Goal: Transaction & Acquisition: Purchase product/service

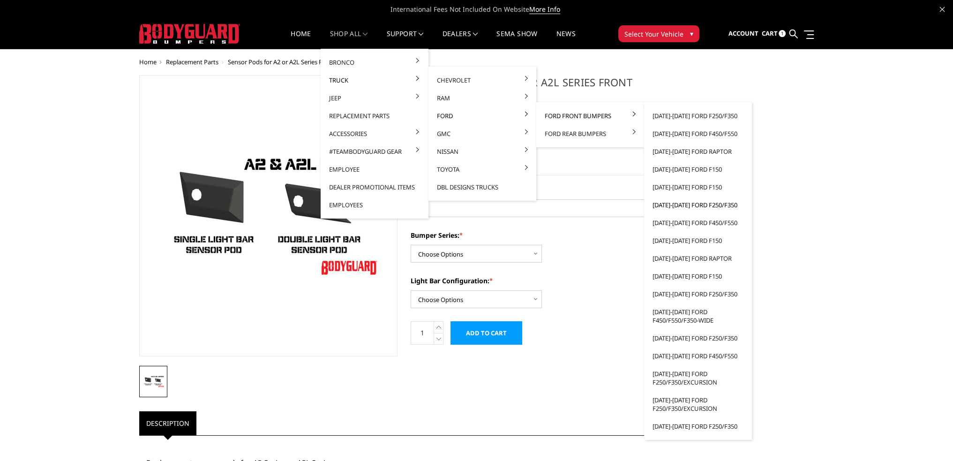
click at [694, 206] on link "[DATE]-[DATE] Ford F250/F350" at bounding box center [698, 205] width 100 height 18
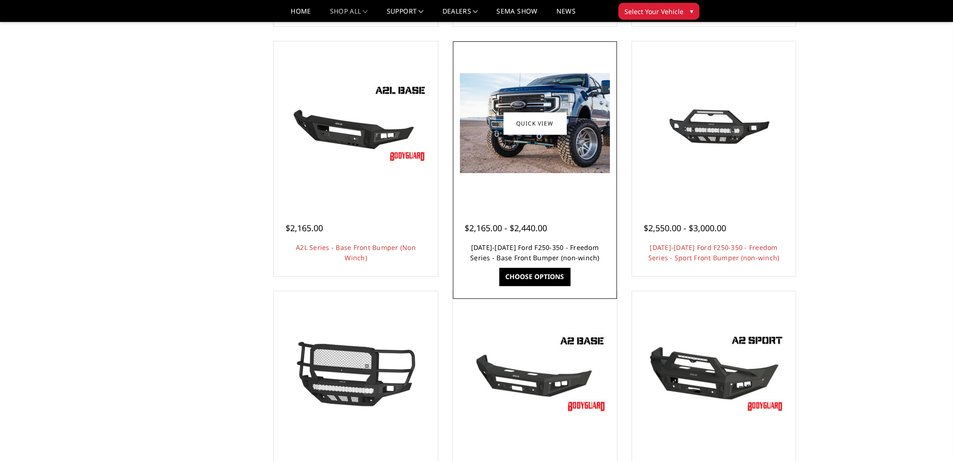
scroll to position [328, 0]
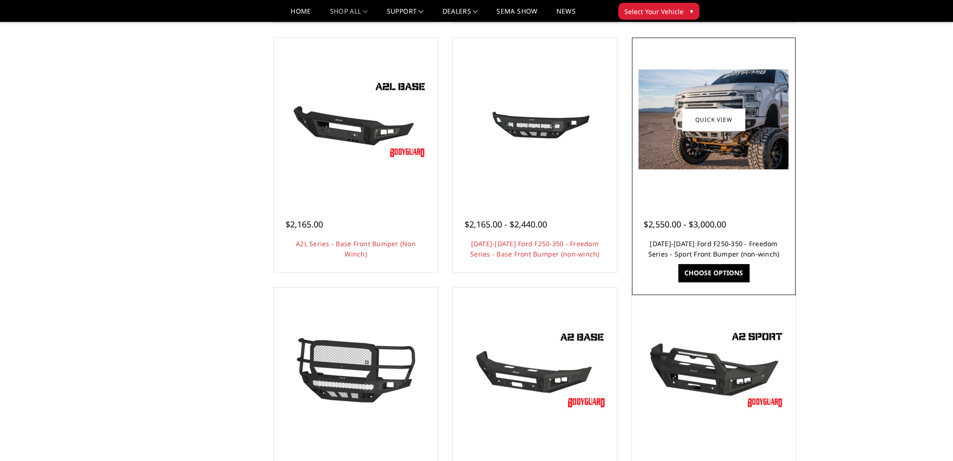
click at [705, 248] on link "2017-2022 Ford F250-350 - Freedom Series - Sport Front Bumper (non-winch)" at bounding box center [713, 248] width 131 height 19
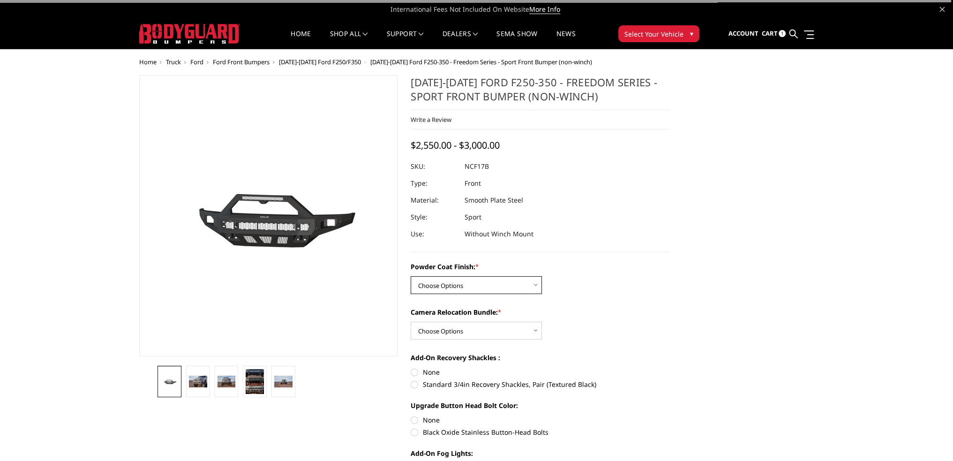
click at [495, 281] on select "Choose Options Bare Metal Textured Black Powder Coat" at bounding box center [476, 285] width 131 height 18
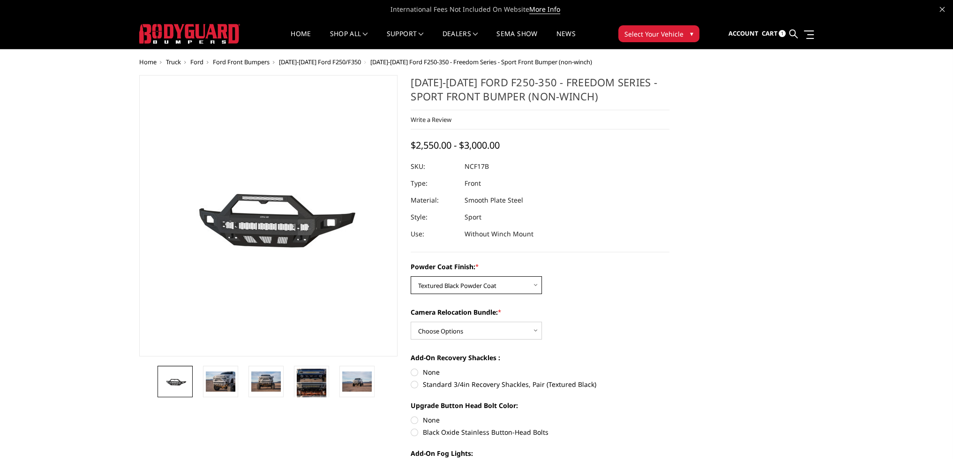
click at [411, 276] on select "Choose Options Bare Metal Textured Black Powder Coat" at bounding box center [476, 285] width 131 height 18
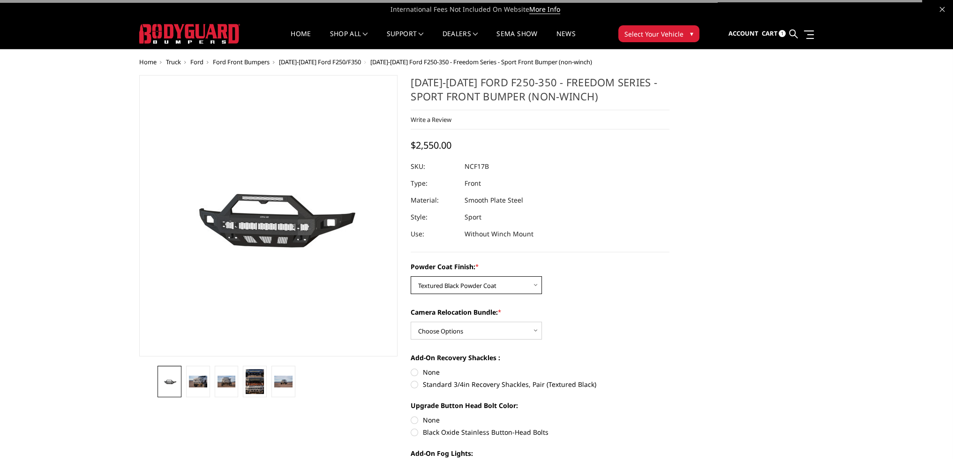
drag, startPoint x: 461, startPoint y: 279, endPoint x: 462, endPoint y: 292, distance: 12.7
click at [461, 279] on select "Choose Options Bare Metal Textured Black Powder Coat" at bounding box center [476, 285] width 131 height 18
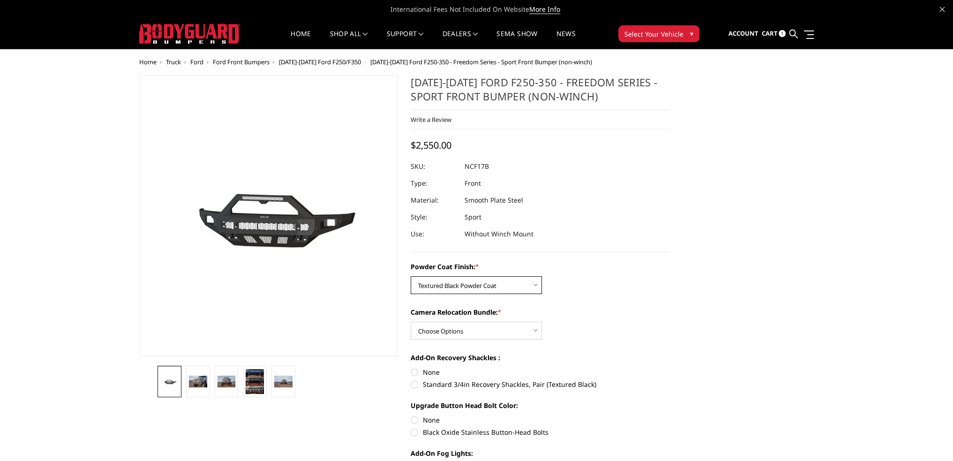
select select "3079"
click at [411, 276] on select "Choose Options Bare Metal Textured Black Powder Coat" at bounding box center [476, 285] width 131 height 18
click at [455, 324] on select "Choose Options WITH Camera Relocation Bundle WITHOUT Camera Relocation Bundle" at bounding box center [476, 331] width 131 height 18
select select "3081"
click at [411, 322] on select "Choose Options WITH Camera Relocation Bundle WITHOUT Camera Relocation Bundle" at bounding box center [476, 331] width 131 height 18
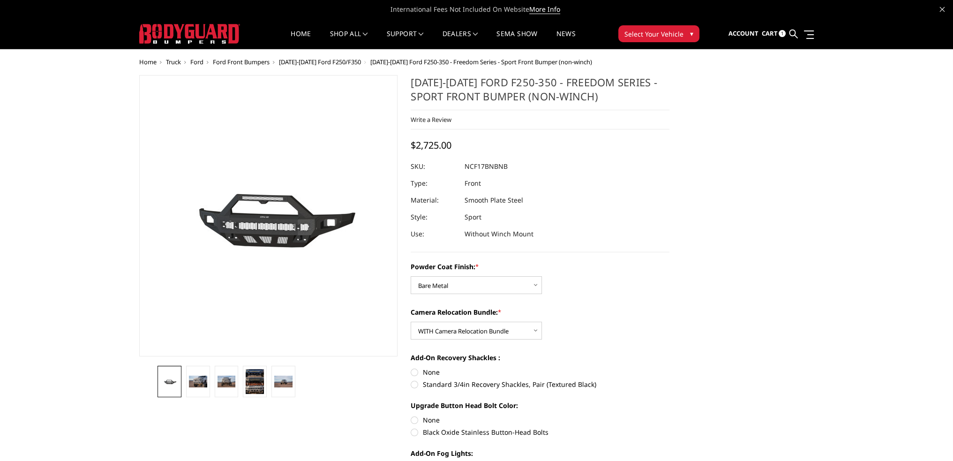
click at [336, 62] on span "[DATE]-[DATE] Ford F250/F350" at bounding box center [320, 62] width 82 height 8
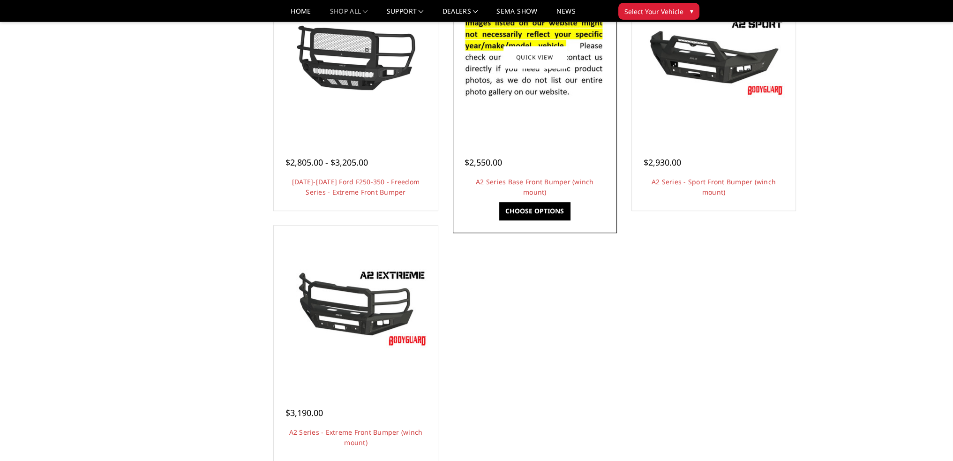
scroll to position [563, 0]
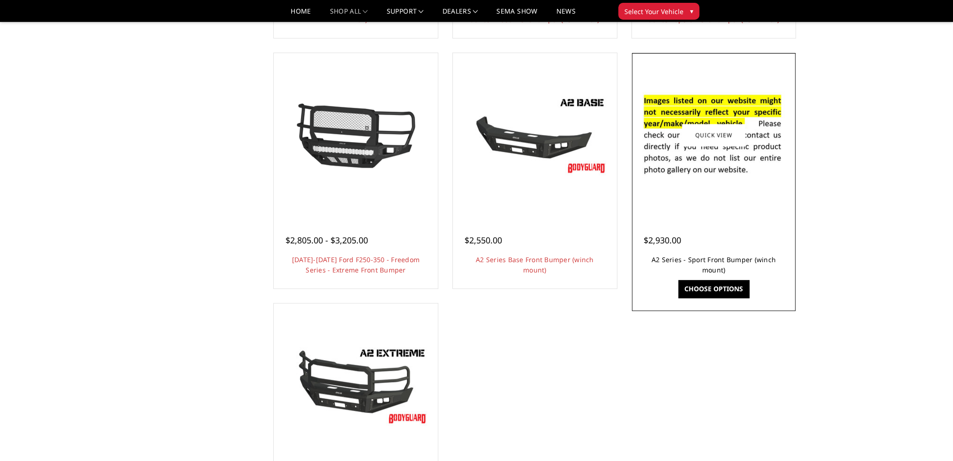
click at [696, 260] on link "A2 Series - Sport Front Bumper (winch mount)" at bounding box center [714, 264] width 124 height 19
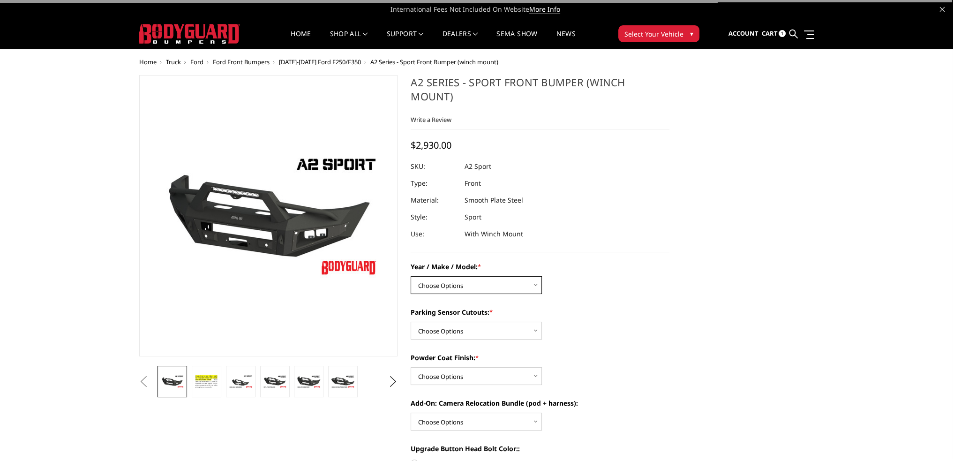
click at [453, 291] on select "Choose Options Chevrolet 20-23 2500 / 3500 Ford 17-22 F250 / F350 Ford 17-22 F4…" at bounding box center [476, 285] width 131 height 18
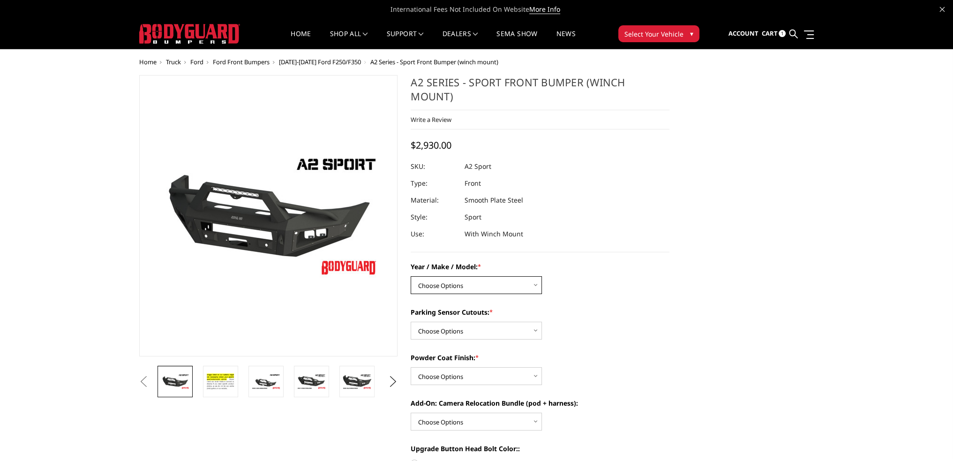
select select "826"
click at [411, 276] on select "Choose Options Chevrolet 20-23 2500 / 3500 Ford 17-22 F250 / F350 Ford 17-22 F4…" at bounding box center [476, 285] width 131 height 18
click at [449, 324] on select "Choose Options Yes - I have front parking sensors No - I do NOT have parking se…" at bounding box center [476, 331] width 131 height 18
select select "541"
click at [411, 322] on select "Choose Options Yes - I have front parking sensors No - I do NOT have parking se…" at bounding box center [476, 331] width 131 height 18
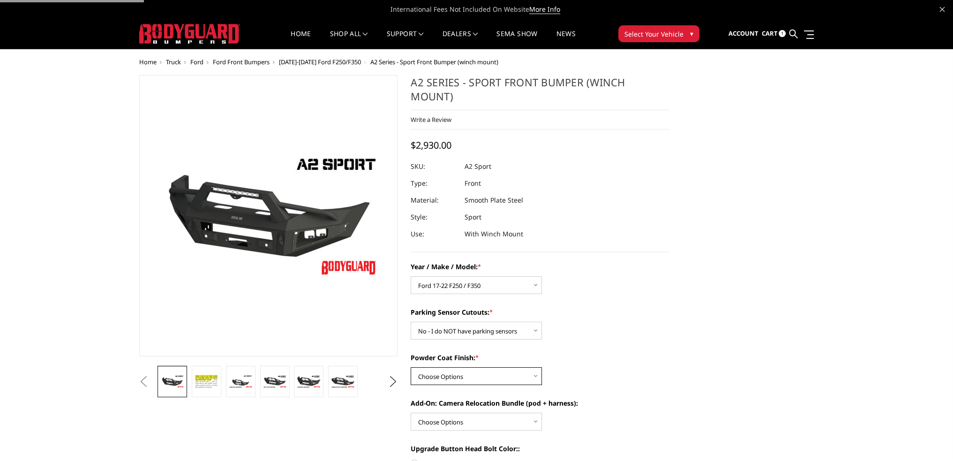
click at [437, 372] on select "Choose Options Bare metal (included) Texture Black Powder Coat" at bounding box center [476, 376] width 131 height 18
select select "520"
click at [411, 367] on select "Choose Options Bare metal (included) Texture Black Powder Coat" at bounding box center [476, 376] width 131 height 18
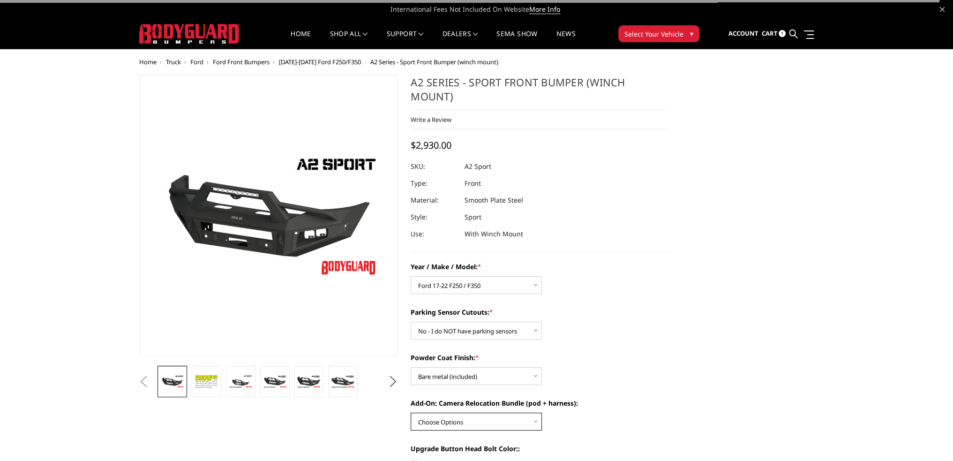
click at [431, 418] on select "Choose Options WITH front camera relocation harness + pod mount WITHOUT front c…" at bounding box center [476, 422] width 131 height 18
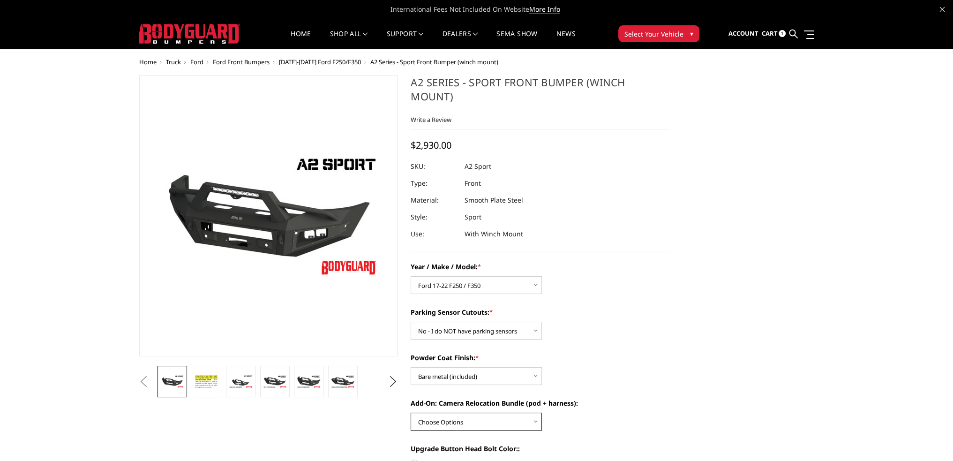
select select "1699"
click at [411, 413] on select "Choose Options WITH front camera relocation harness + pod mount WITHOUT front c…" at bounding box center [476, 422] width 131 height 18
click at [296, 33] on link "Home" at bounding box center [301, 39] width 20 height 18
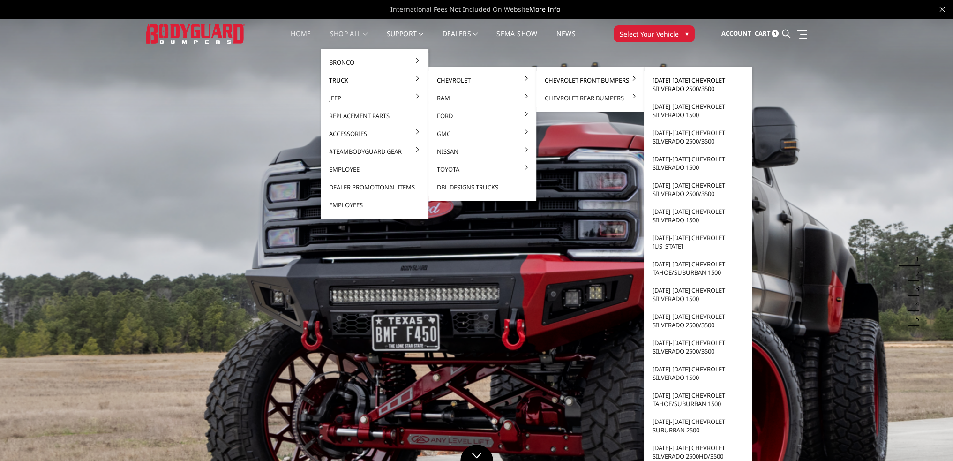
click at [691, 80] on link "[DATE]-[DATE] Chevrolet Silverado 2500/3500" at bounding box center [698, 84] width 100 height 26
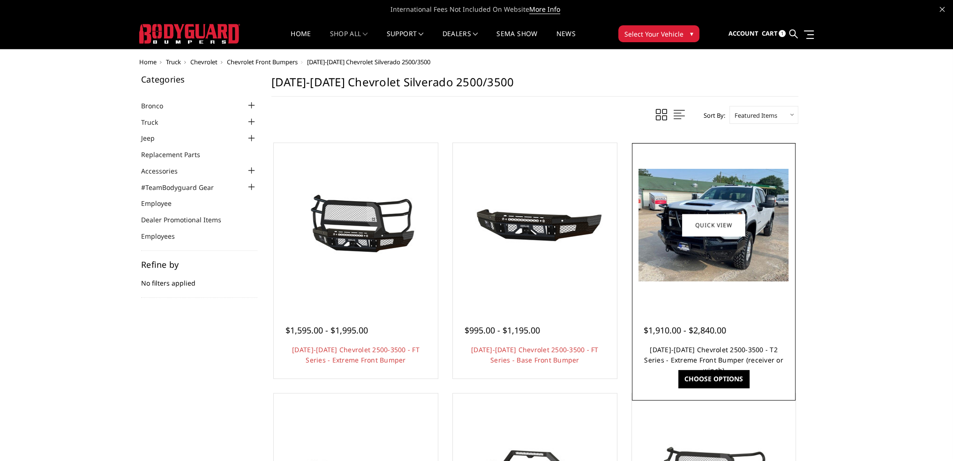
click at [697, 352] on link "[DATE]-[DATE] Chevrolet 2500-3500 - T2 Series - Extreme Front Bumper (receiver …" at bounding box center [713, 360] width 139 height 30
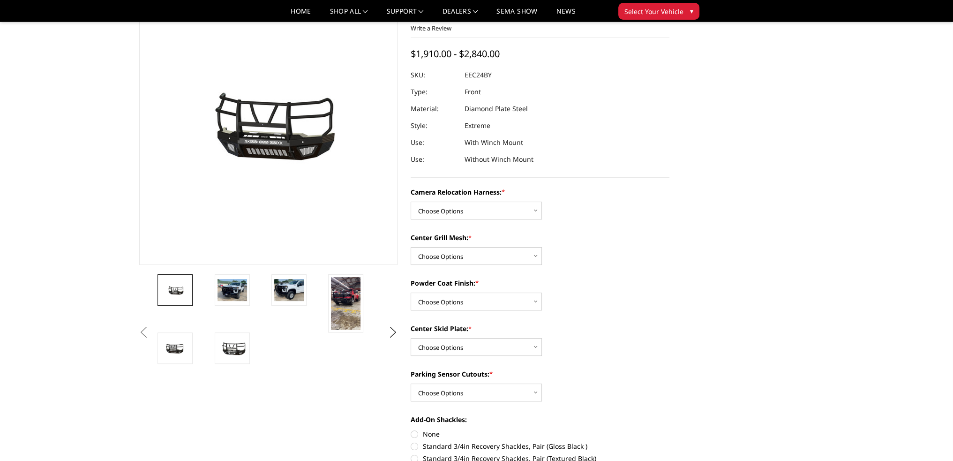
scroll to position [94, 0]
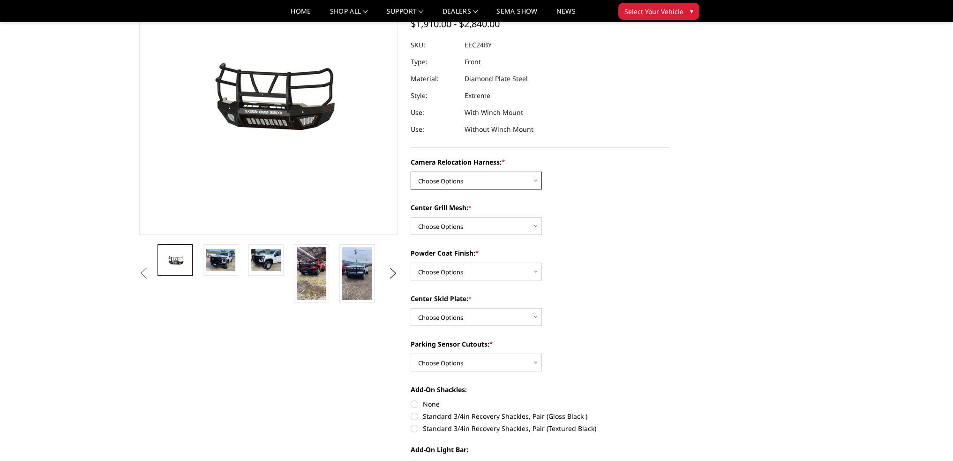
click at [450, 184] on select "Choose Options Without camera harness With camera harness" at bounding box center [476, 181] width 131 height 18
select select "3732"
click at [411, 172] on select "Choose Options Without camera harness With camera harness" at bounding box center [476, 181] width 131 height 18
click at [454, 227] on select "Choose Options Without expanded metal With expanded metal" at bounding box center [476, 226] width 131 height 18
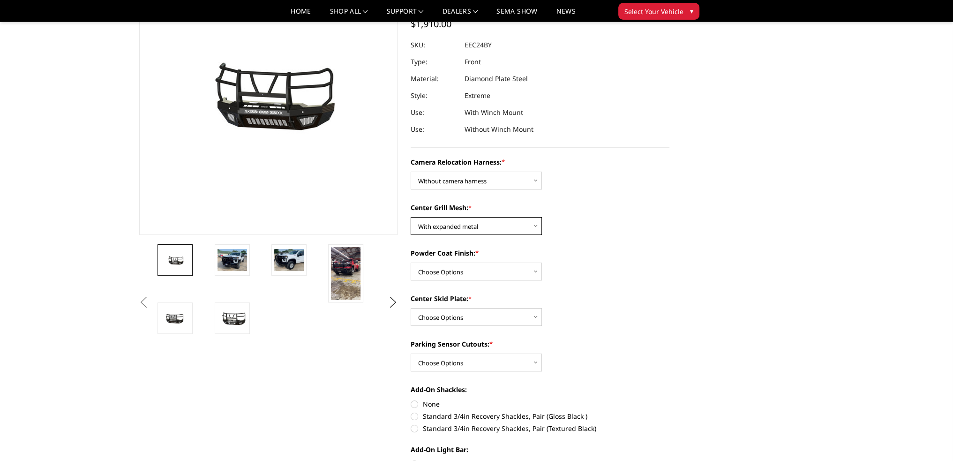
click at [411, 217] on select "Choose Options Without expanded metal With expanded metal" at bounding box center [476, 226] width 131 height 18
click at [452, 230] on select "Choose Options Without expanded metal With expanded metal" at bounding box center [476, 226] width 131 height 18
select select "3730"
click at [411, 217] on select "Choose Options Without expanded metal With expanded metal" at bounding box center [476, 226] width 131 height 18
drag, startPoint x: 451, startPoint y: 270, endPoint x: 454, endPoint y: 279, distance: 9.8
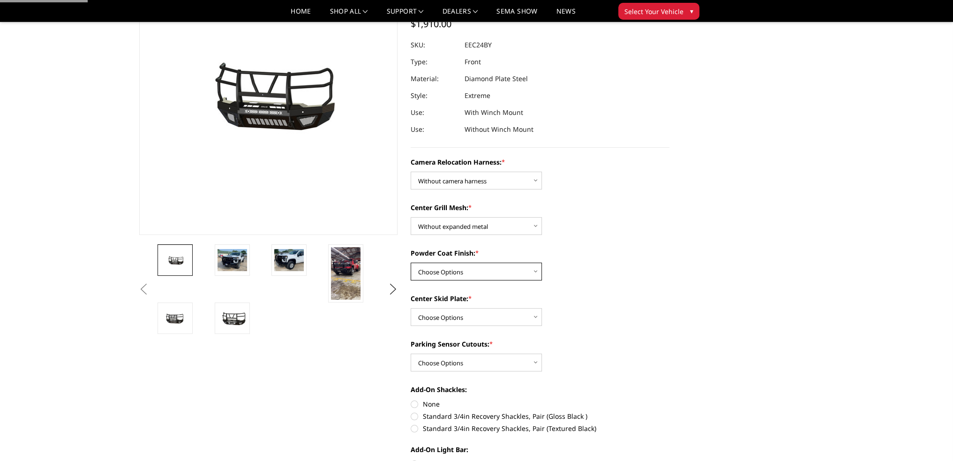
click at [451, 270] on select "Choose Options Textured Black Powder Coat Gloss Black Powder Coat Bare Metal" at bounding box center [476, 272] width 131 height 18
select select "3727"
click at [411, 263] on select "Choose Options Textured Black Powder Coat Gloss Black Powder Coat Bare Metal" at bounding box center [476, 272] width 131 height 18
click at [442, 318] on select "Choose Options Winch Mount Skid Plate Standard Skid Plate (included) 2" Receive…" at bounding box center [476, 317] width 131 height 18
select select "3724"
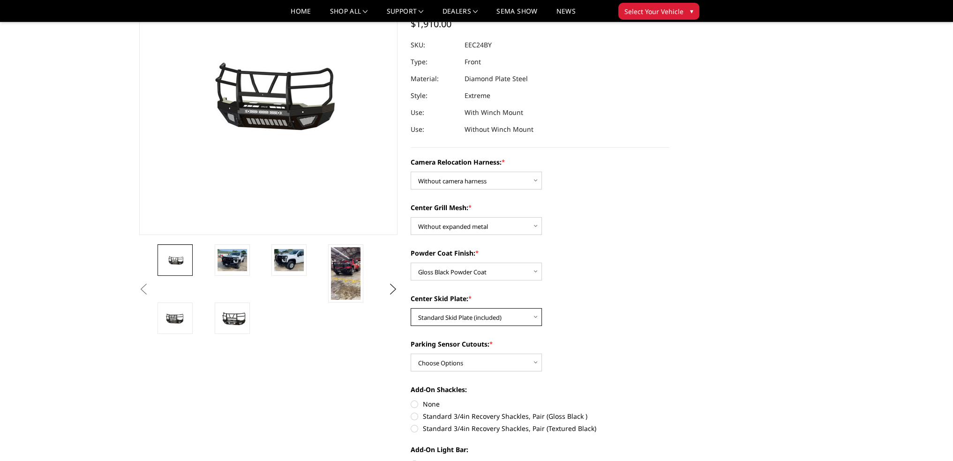
click at [411, 308] on select "Choose Options Winch Mount Skid Plate Standard Skid Plate (included) 2" Receive…" at bounding box center [476, 317] width 131 height 18
drag, startPoint x: 444, startPoint y: 362, endPoint x: 445, endPoint y: 369, distance: 6.6
click at [444, 362] on select "Choose Options Yes - With Parking Sensor Cutouts" at bounding box center [476, 363] width 131 height 18
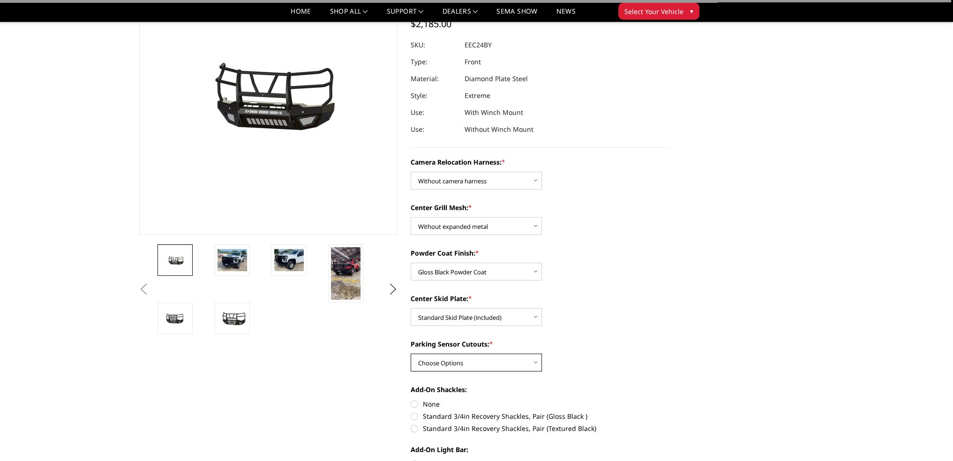
select select "3722"
click at [411, 354] on select "Choose Options Yes - With Parking Sensor Cutouts" at bounding box center [476, 363] width 131 height 18
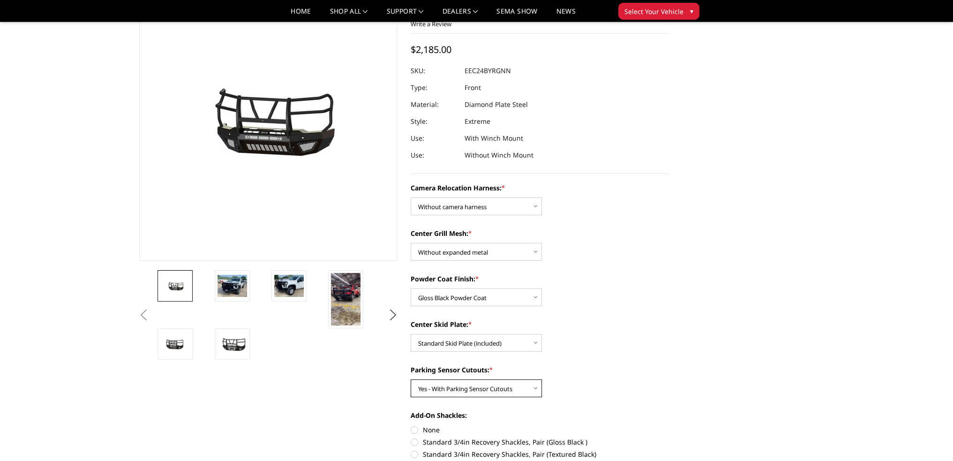
scroll to position [47, 0]
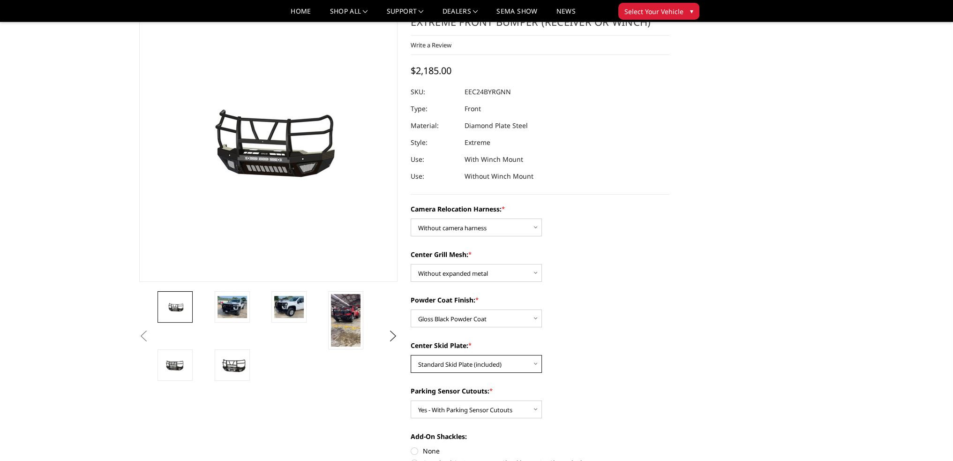
click at [460, 363] on select "Choose Options Winch Mount Skid Plate Standard Skid Plate (included) 2" Receive…" at bounding box center [476, 364] width 131 height 18
click at [411, 355] on select "Choose Options Winch Mount Skid Plate Standard Skid Plate (included) 2" Receive…" at bounding box center [476, 364] width 131 height 18
drag, startPoint x: 456, startPoint y: 362, endPoint x: 461, endPoint y: 367, distance: 7.0
click at [456, 362] on select "Choose Options Winch Mount Skid Plate Standard Skid Plate (included) 2" Receive…" at bounding box center [476, 364] width 131 height 18
select select "3725"
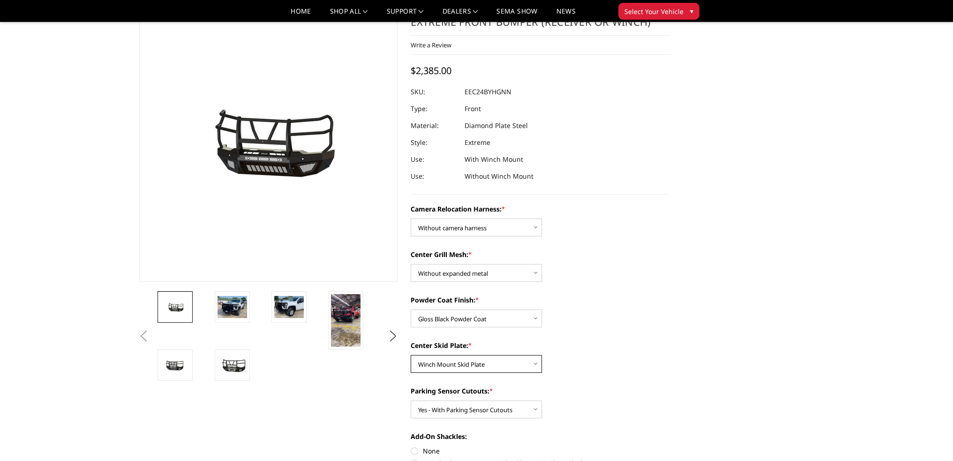
click at [411, 355] on select "Choose Options Winch Mount Skid Plate Standard Skid Plate (included) 2" Receive…" at bounding box center [476, 364] width 131 height 18
